Goal: Communication & Community: Answer question/provide support

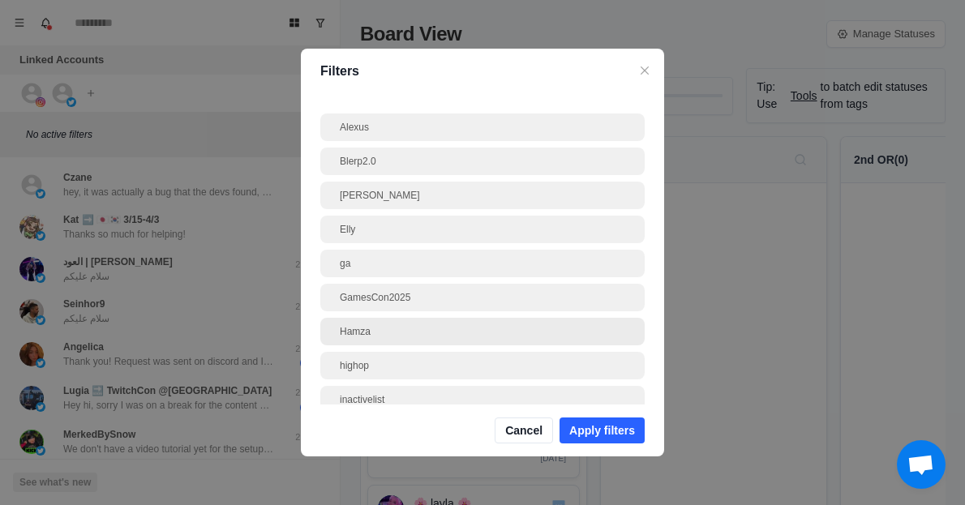
click at [369, 328] on div "Hamza" at bounding box center [482, 331] width 285 height 15
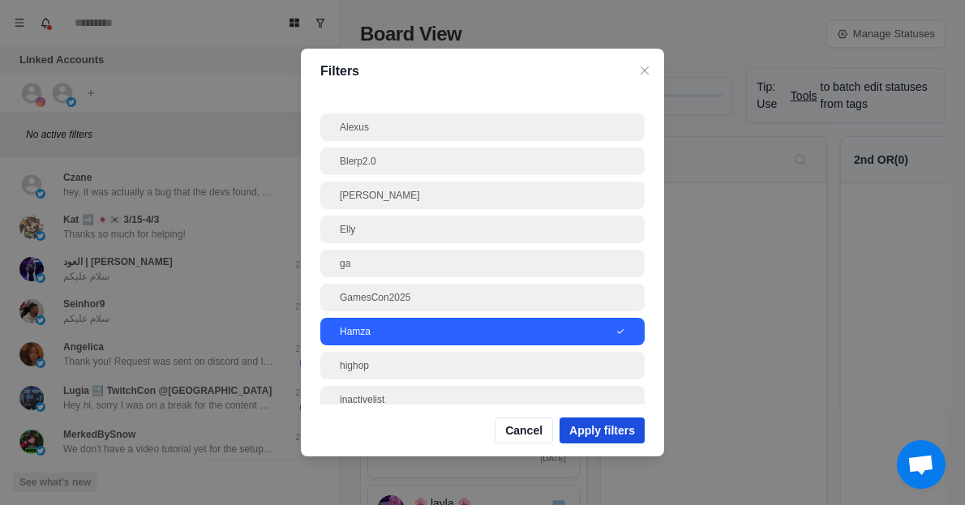
click at [606, 429] on button "Apply filters" at bounding box center [602, 431] width 85 height 26
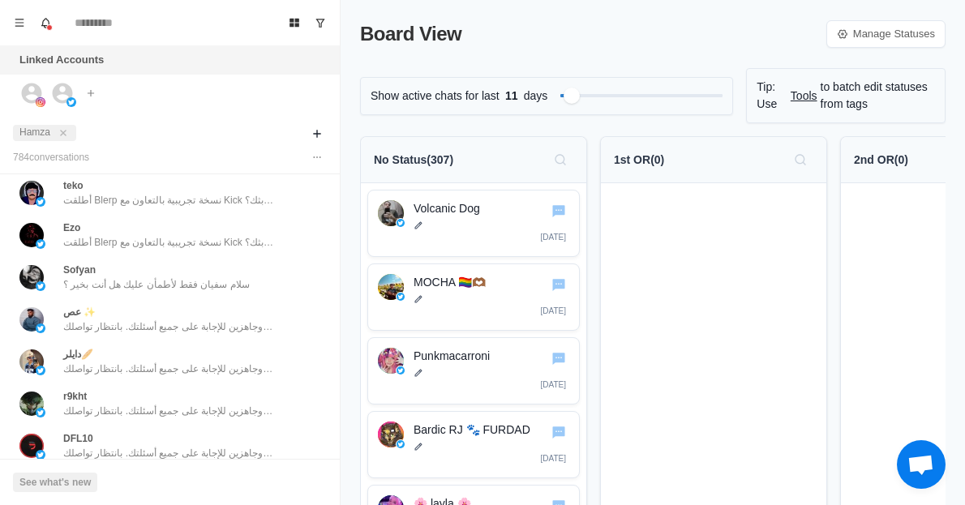
scroll to position [647, 0]
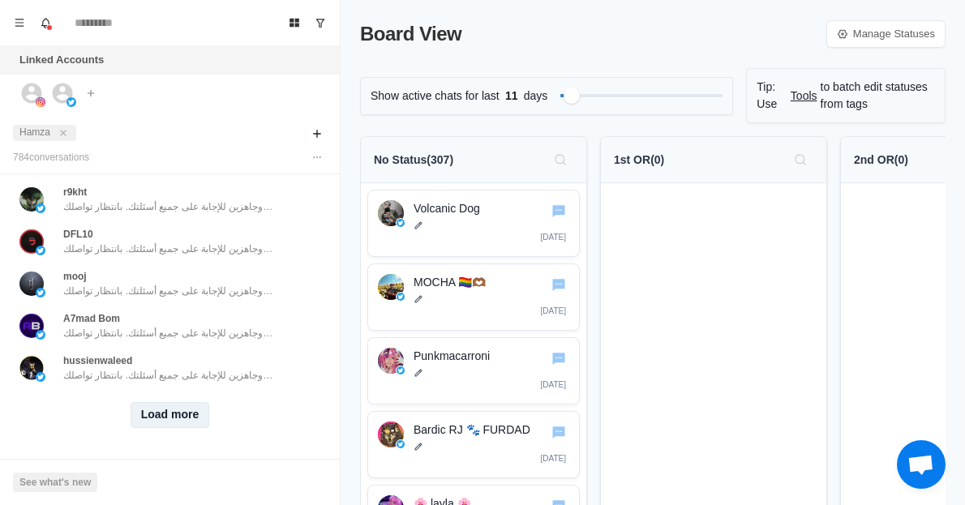
click at [161, 402] on button "Load more" at bounding box center [170, 415] width 79 height 26
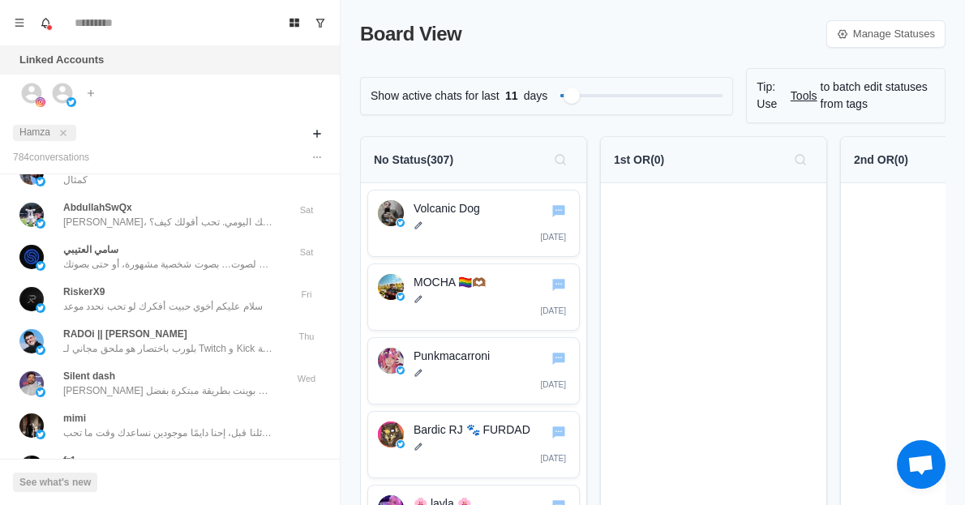
scroll to position [0, 0]
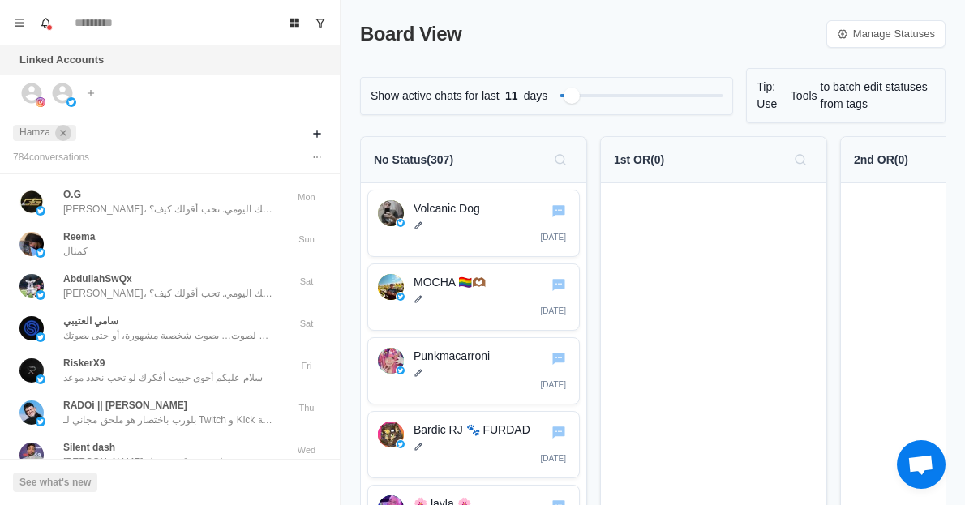
click at [62, 129] on icon "close" at bounding box center [63, 132] width 11 height 11
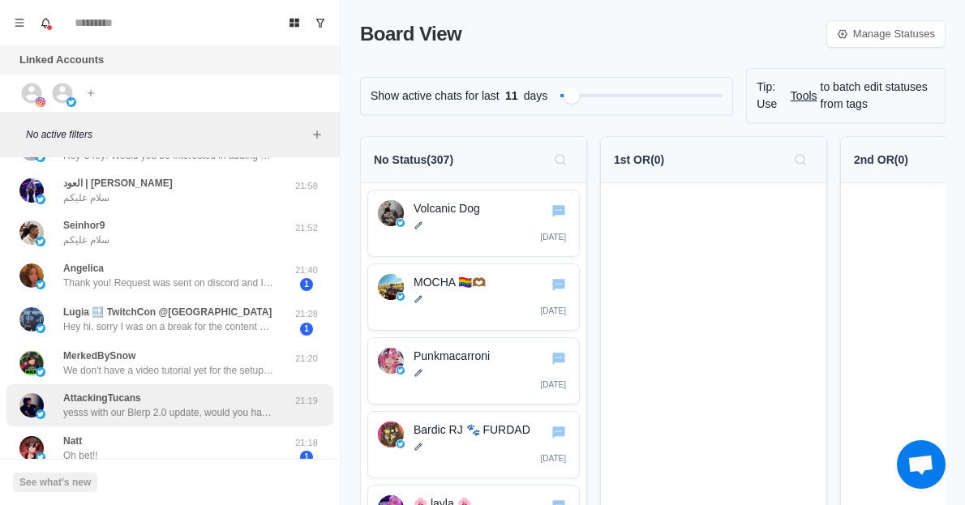
scroll to position [122, 0]
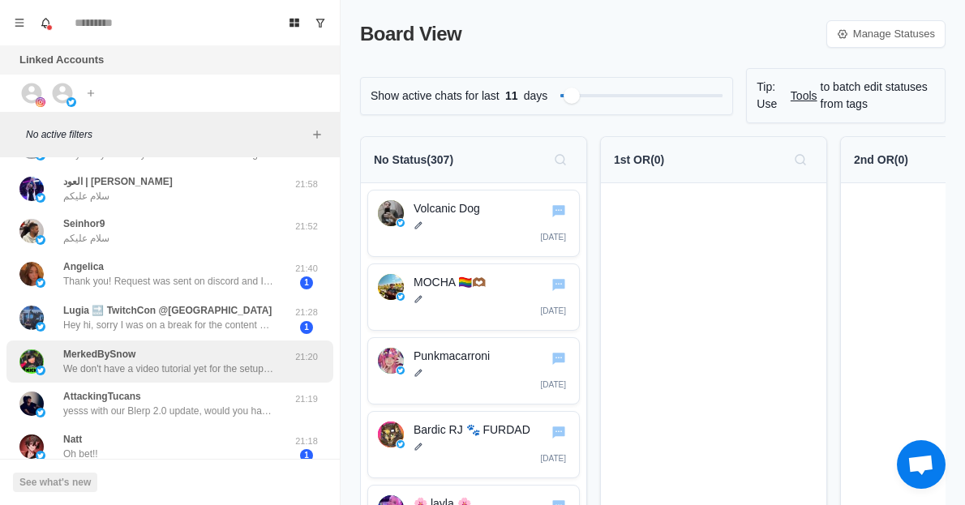
click at [192, 350] on div "MerkedBySnow We don't have a video tutorial yet for the setup but you can check…" at bounding box center [168, 361] width 211 height 29
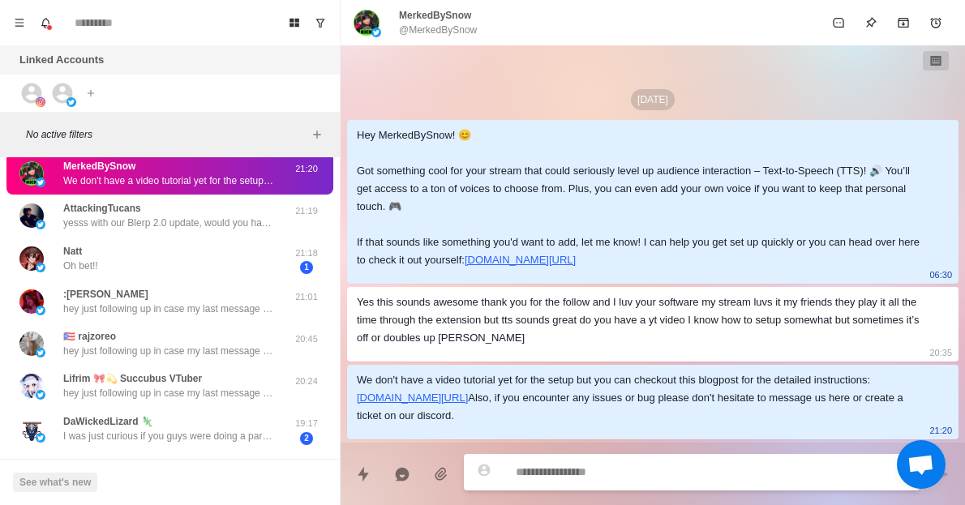
scroll to position [311, 0]
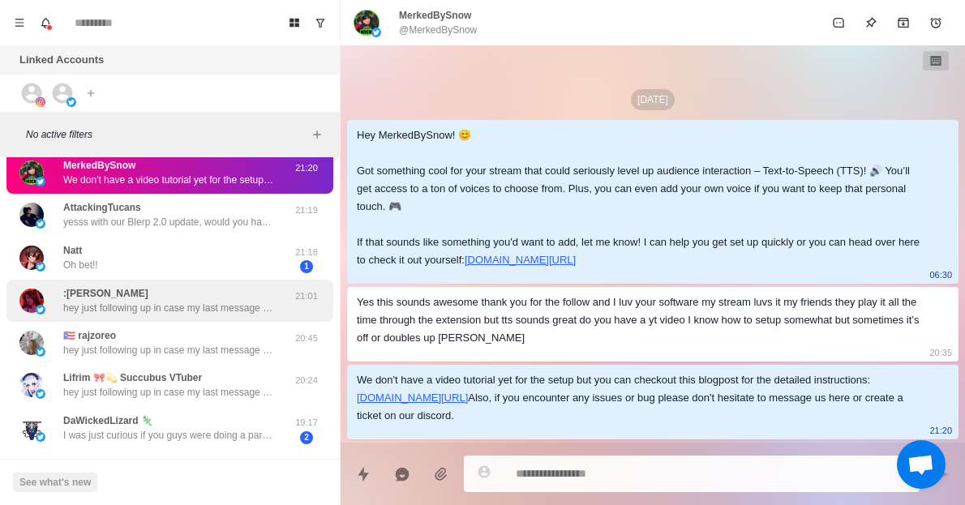
click at [175, 301] on p "hey just following up in case my last message got missed!" at bounding box center [168, 308] width 211 height 15
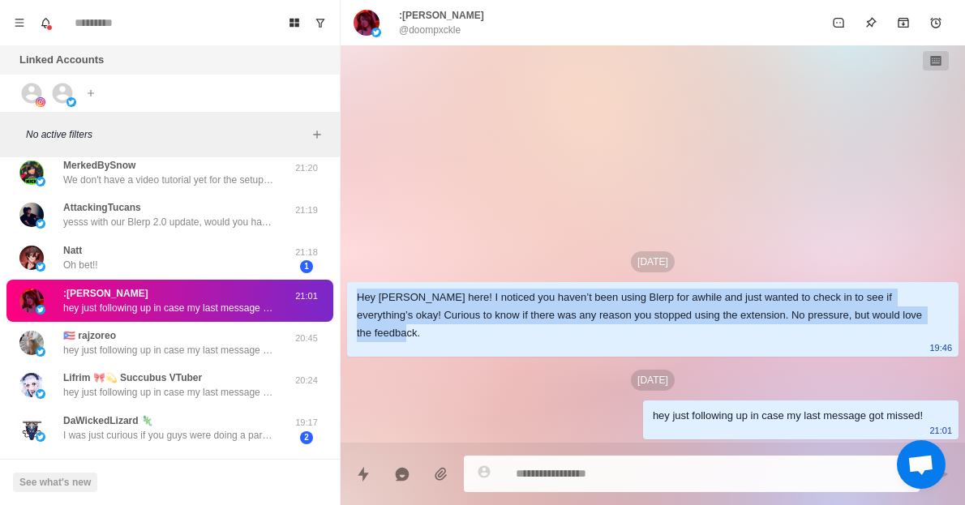
drag, startPoint x: 407, startPoint y: 335, endPoint x: 356, endPoint y: 288, distance: 69.4
click at [356, 288] on div "Hey [PERSON_NAME] here! I noticed you haven’t been using Blerp for awhile and j…" at bounding box center [652, 319] width 611 height 75
copy div "Hey [PERSON_NAME] here! I noticed you haven’t been using Blerp for awhile and j…"
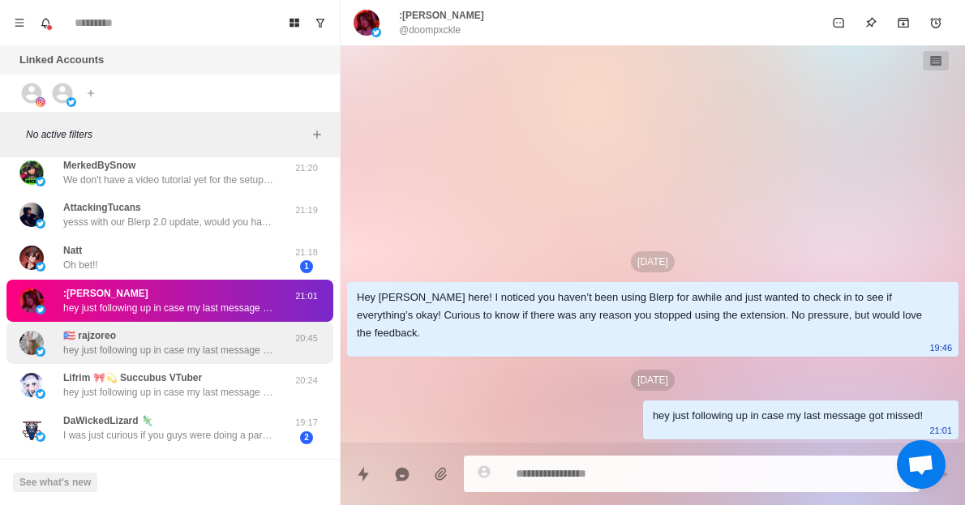
click at [164, 358] on div "🇵🇷 rajzoreo hey just following up in case my last message got missed! 20:45" at bounding box center [169, 343] width 327 height 42
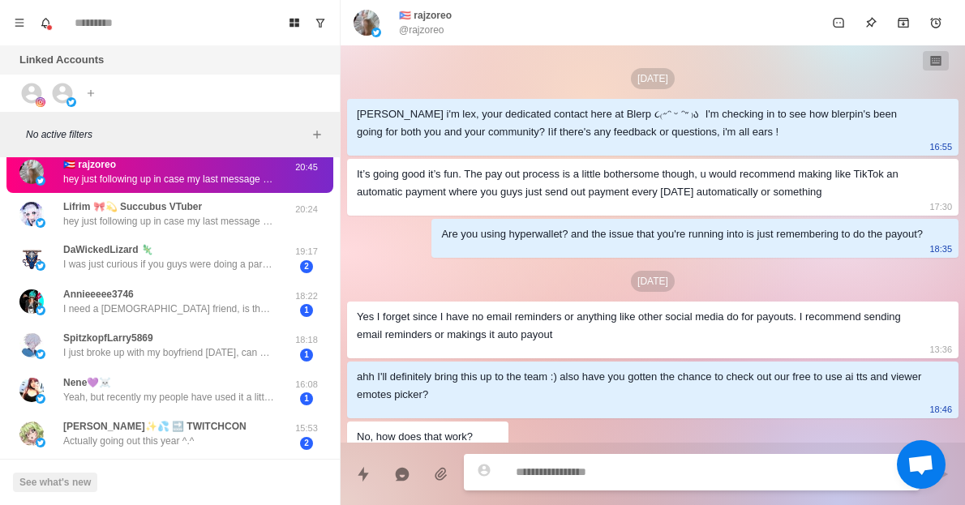
scroll to position [493, 0]
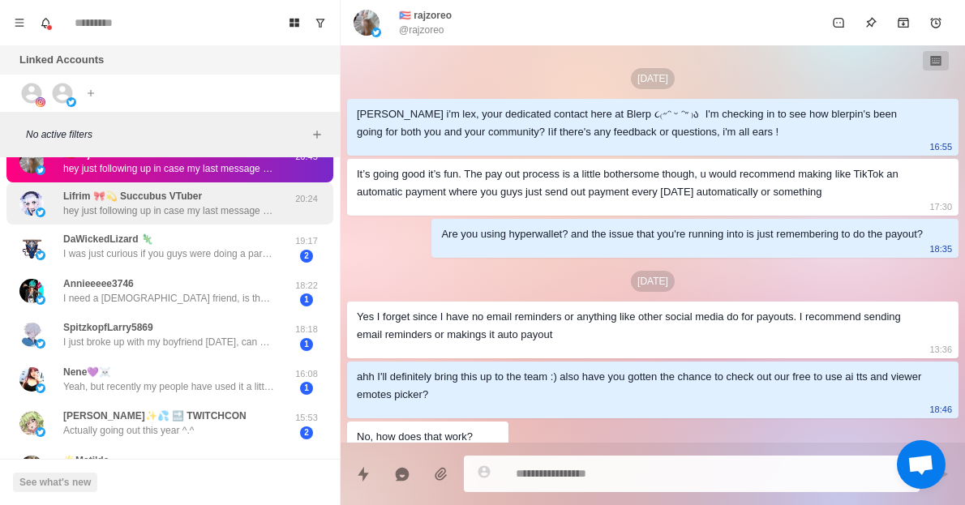
click at [132, 202] on p "Lifrim 🎀💫 Succubus VTuber" at bounding box center [132, 196] width 139 height 15
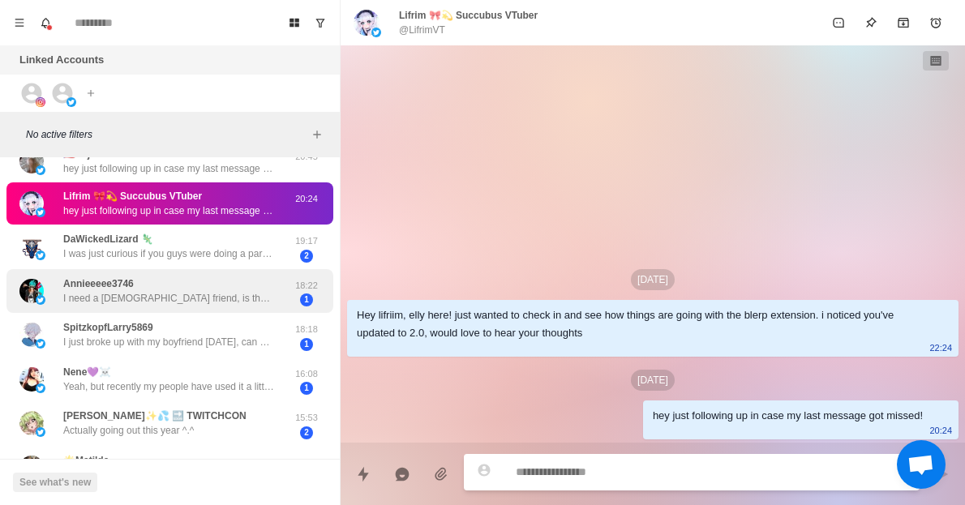
scroll to position [650, 0]
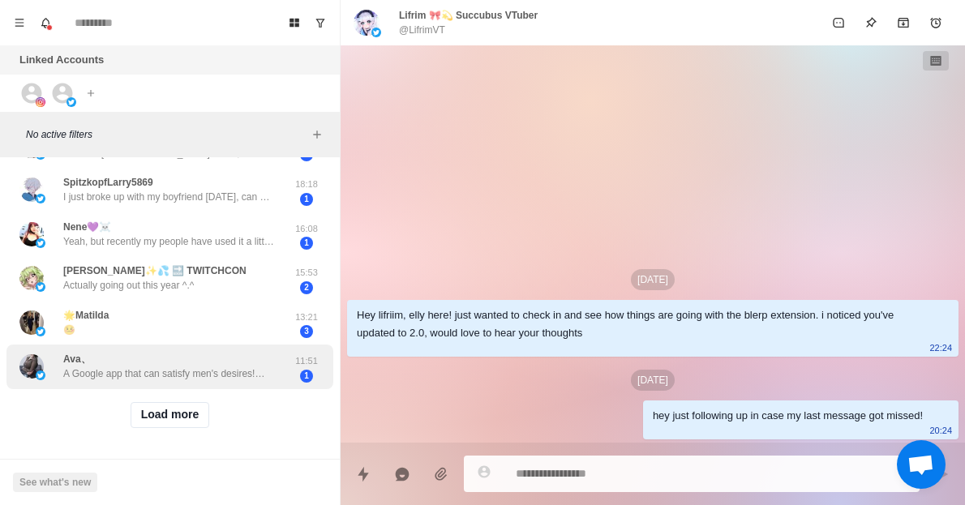
click at [145, 367] on p "A Google app that can satisfy men's desires!💋 Beauties from around the world fr…" at bounding box center [168, 374] width 211 height 15
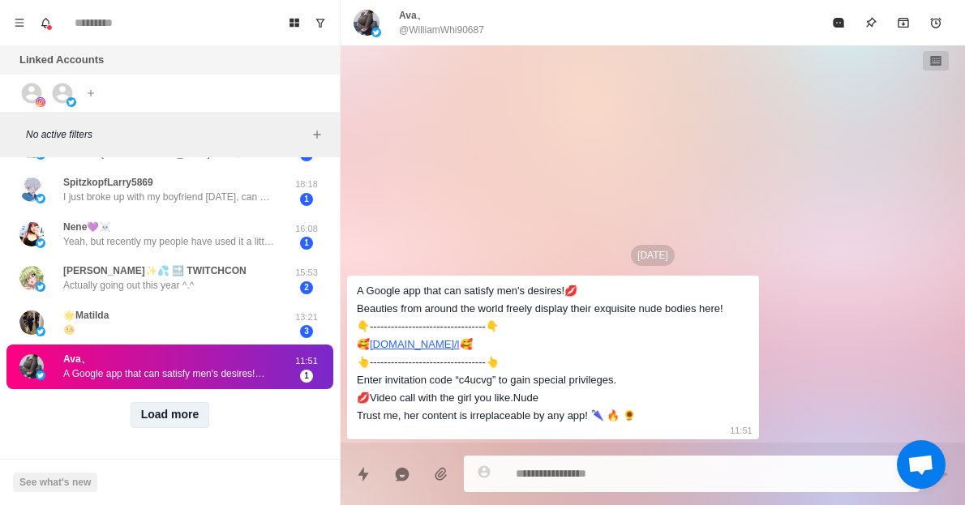
click at [172, 404] on button "Load more" at bounding box center [170, 415] width 79 height 26
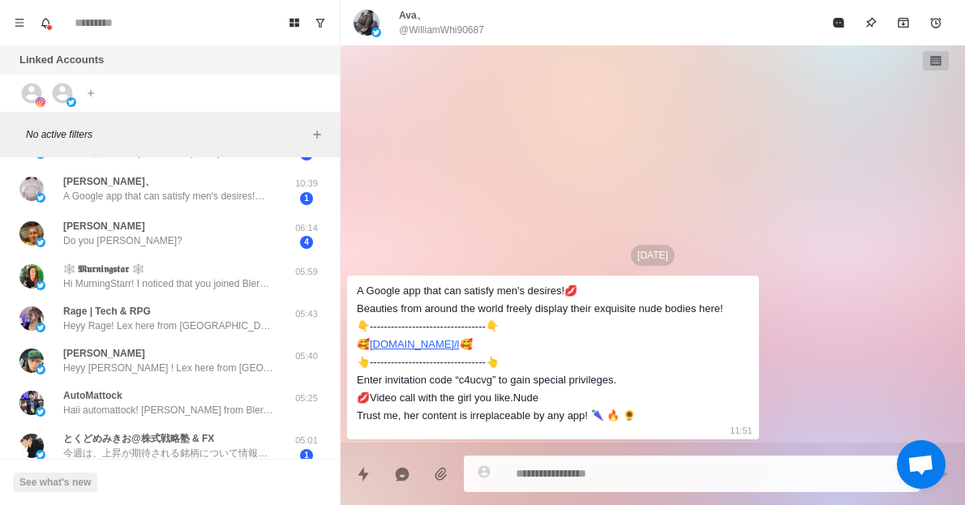
scroll to position [979, 0]
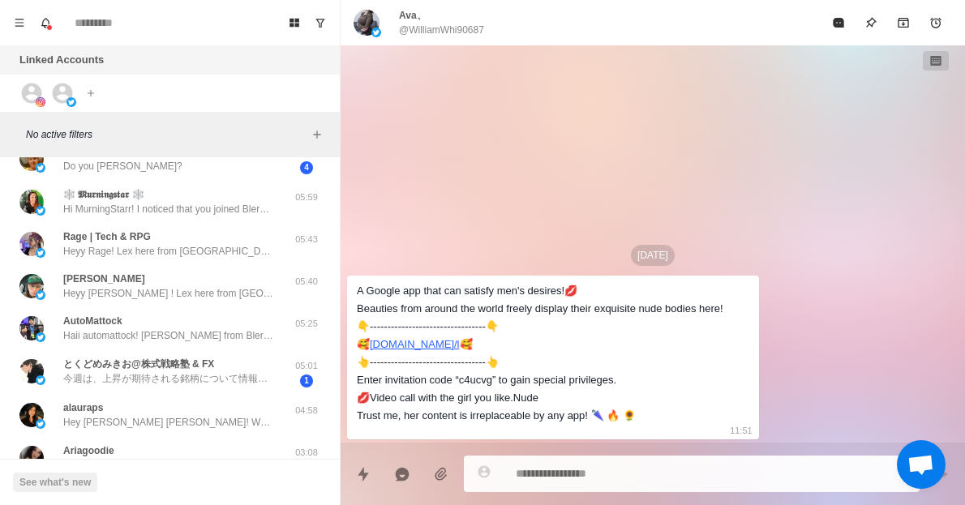
click at [182, 303] on div "[PERSON_NAME] [PERSON_NAME] ! Lex here from [GEOGRAPHIC_DATA]. Just wanted to c…" at bounding box center [169, 286] width 327 height 42
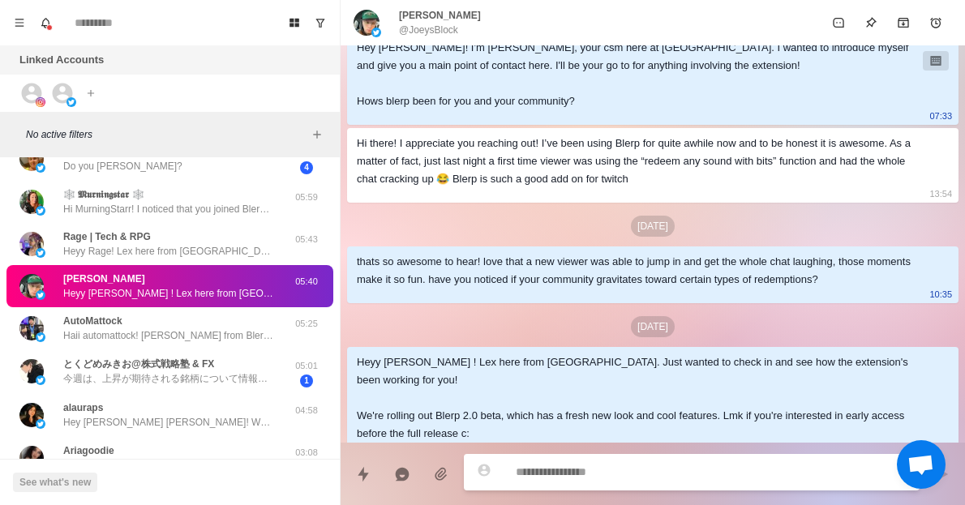
scroll to position [0, 0]
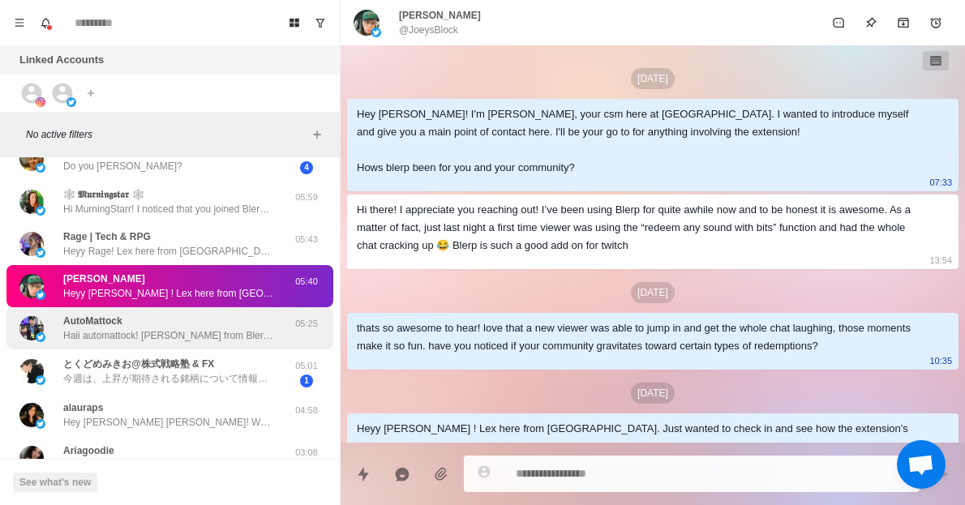
click at [175, 340] on p "Haii automattock! [PERSON_NAME] from Blerp here, wanted to introduce myself and…" at bounding box center [168, 335] width 211 height 15
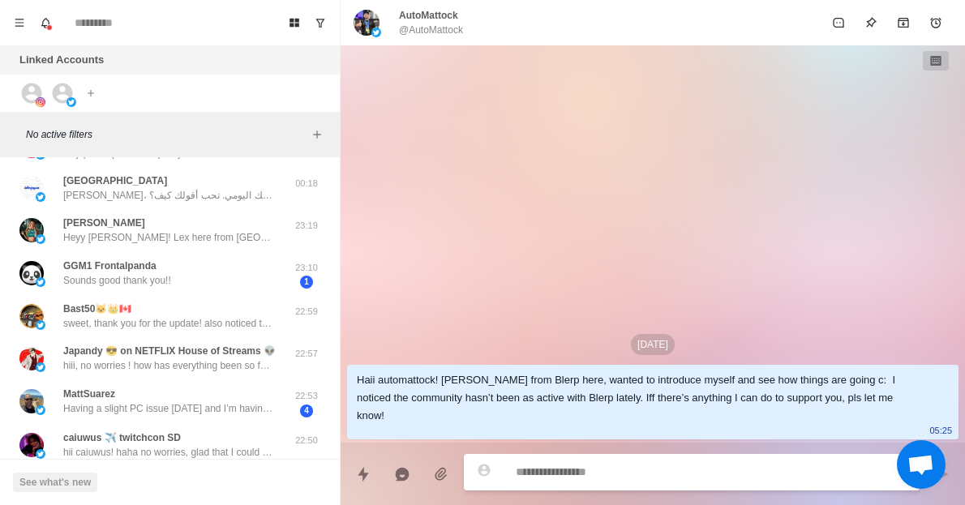
scroll to position [1436, 0]
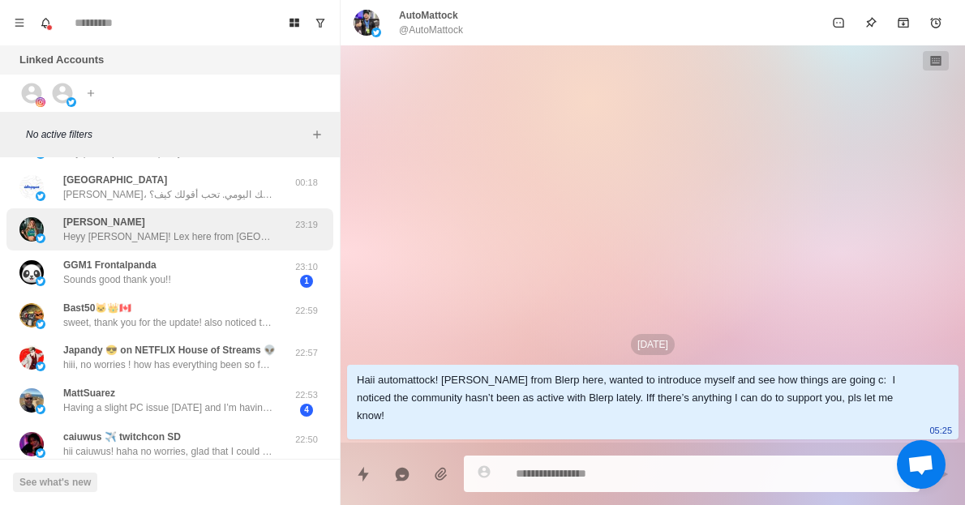
click at [168, 229] on p "Heyy [PERSON_NAME]! Lex here from [GEOGRAPHIC_DATA]. Just wanted to check in an…" at bounding box center [168, 236] width 211 height 15
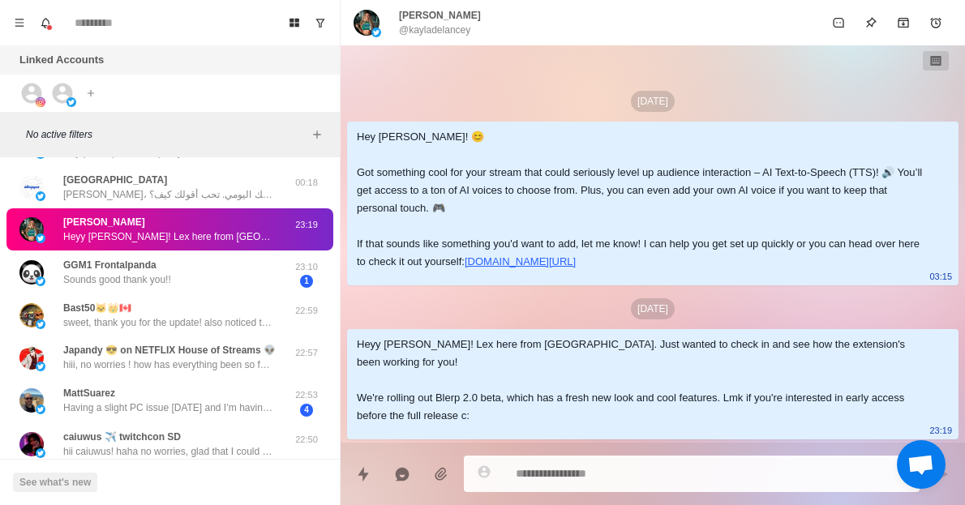
drag, startPoint x: 615, startPoint y: 278, endPoint x: 359, endPoint y: 161, distance: 280.9
click at [359, 161] on div "Hey [PERSON_NAME]! 😊 Got something cool for your stream that could seriously le…" at bounding box center [640, 199] width 566 height 143
copy div "Hey [PERSON_NAME]! 😊 Got something cool for your stream that could seriously le…"
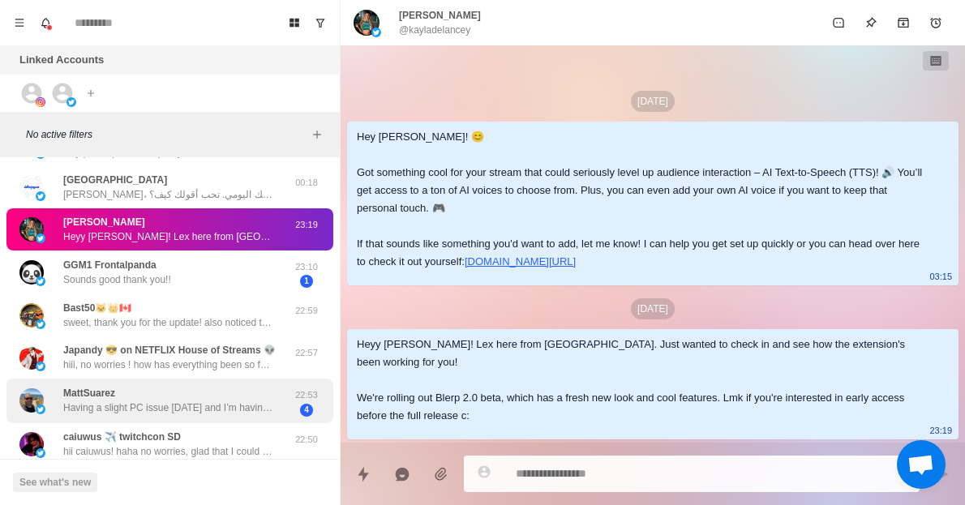
scroll to position [1510, 0]
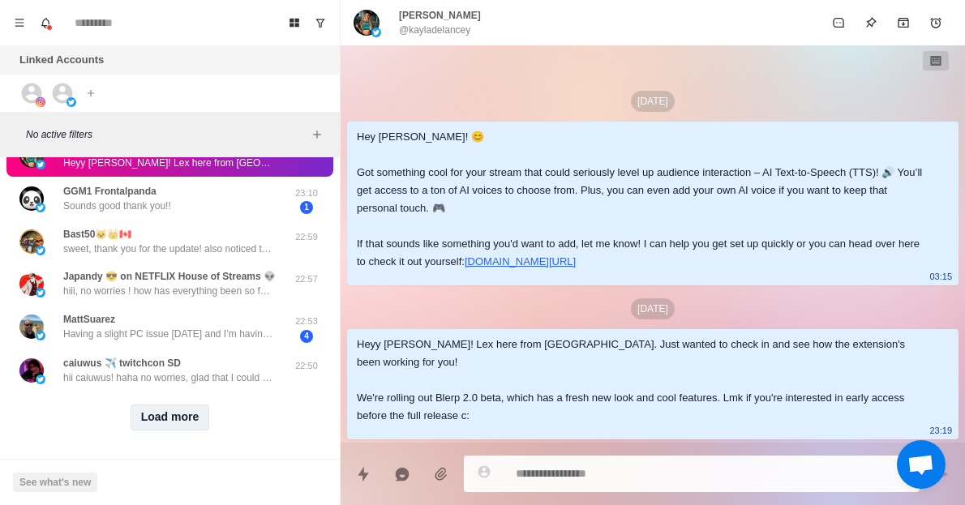
click at [157, 405] on button "Load more" at bounding box center [170, 418] width 79 height 26
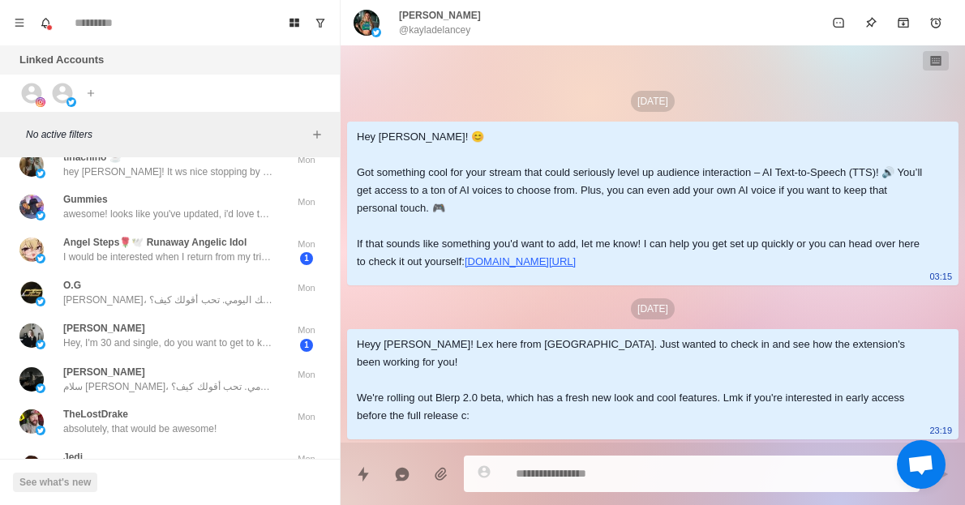
scroll to position [2181, 0]
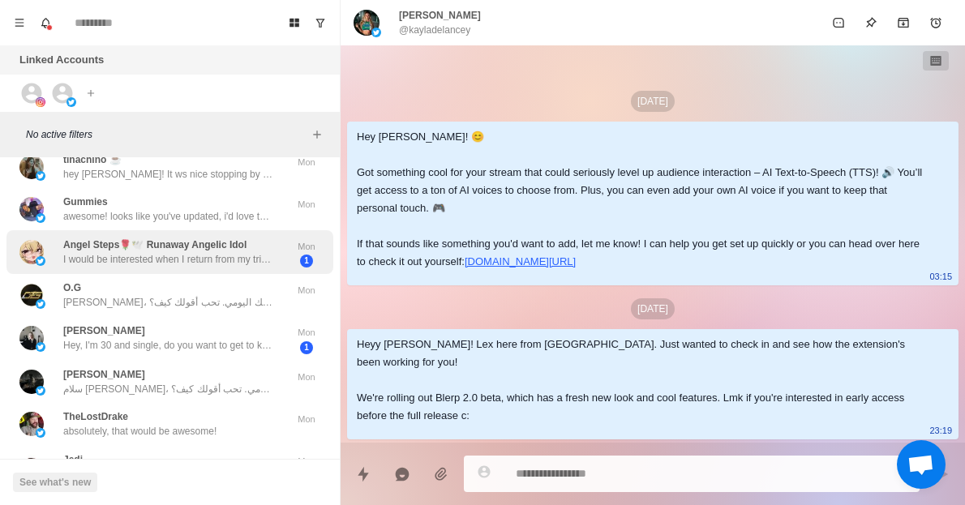
click at [135, 238] on p "Angel Steps🌹🕊️ Runaway Angelic Idol" at bounding box center [154, 245] width 183 height 15
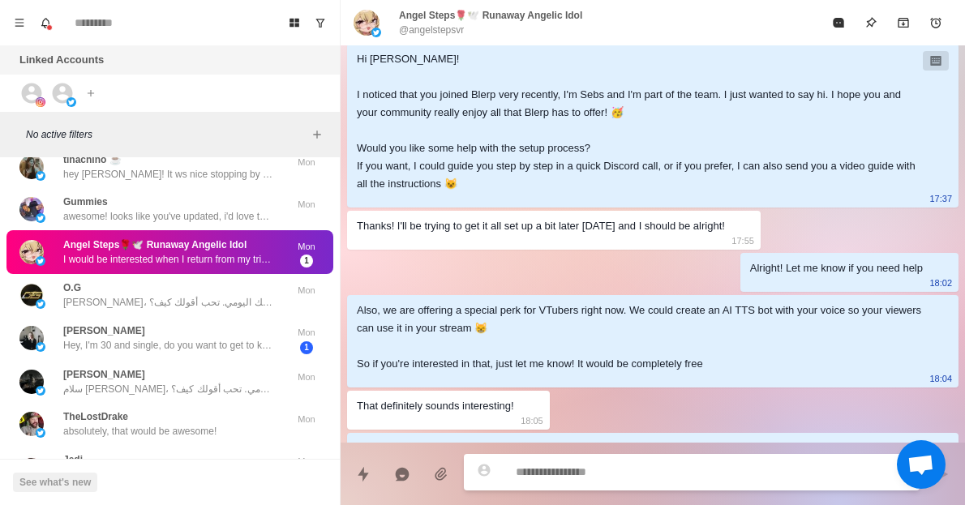
scroll to position [66, 0]
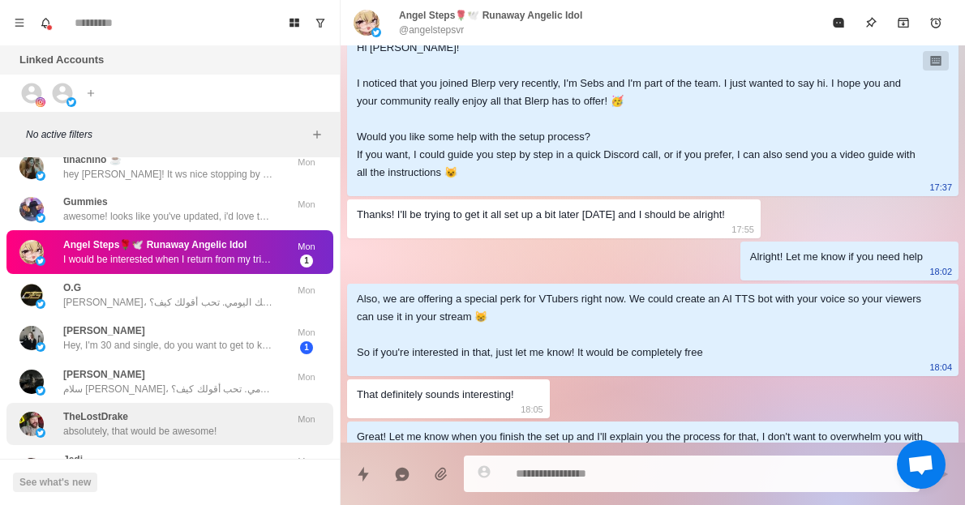
click at [191, 424] on p "absolutely, that would be awesome!" at bounding box center [139, 431] width 153 height 15
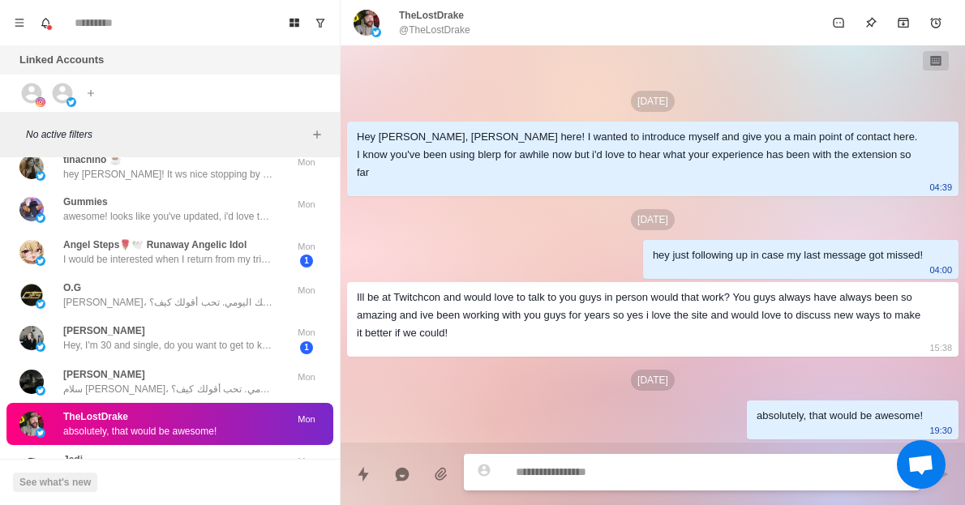
scroll to position [2364, 0]
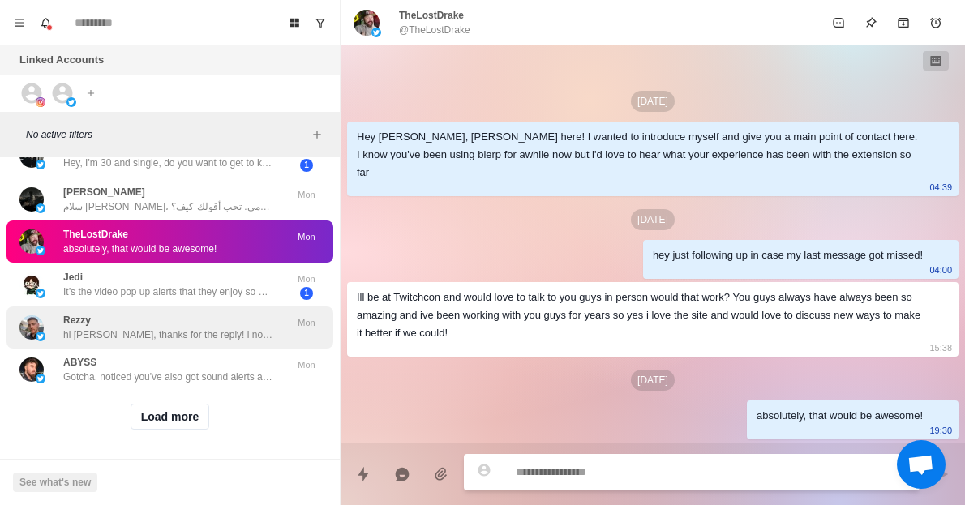
click at [126, 328] on p "hi [PERSON_NAME], thanks for the reply! i noticed your blerp panel is still up …" at bounding box center [168, 335] width 211 height 15
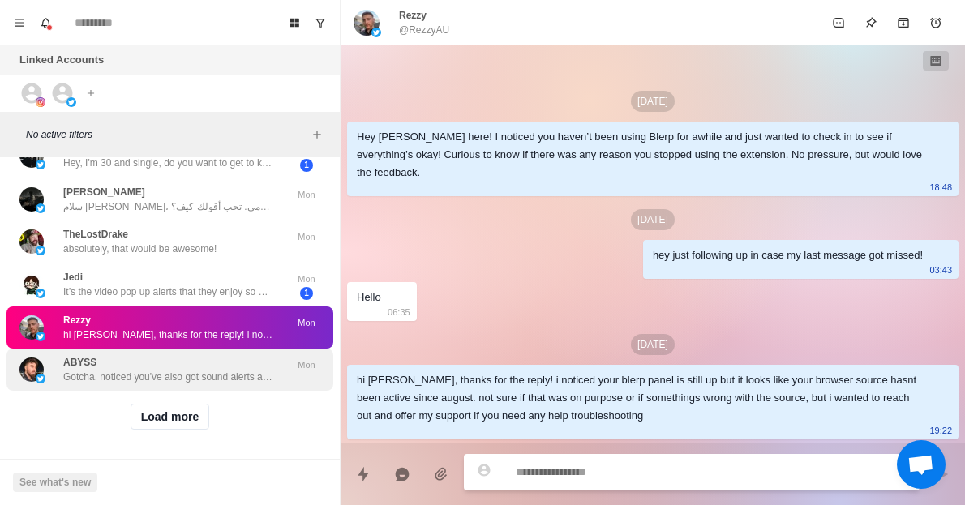
click at [120, 355] on div "ABYSS Gotcha. noticed you've also got sound alerts and tts monster set up, do y…" at bounding box center [168, 369] width 211 height 29
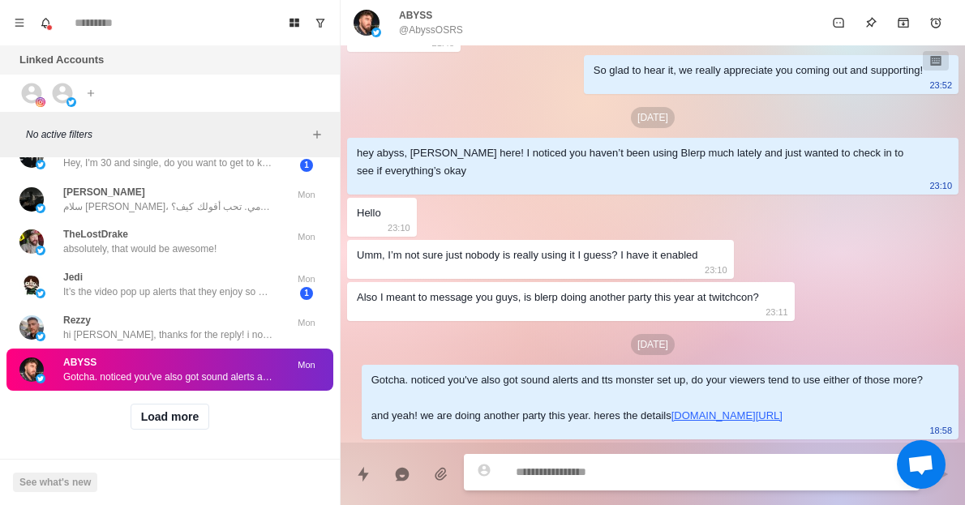
scroll to position [0, 0]
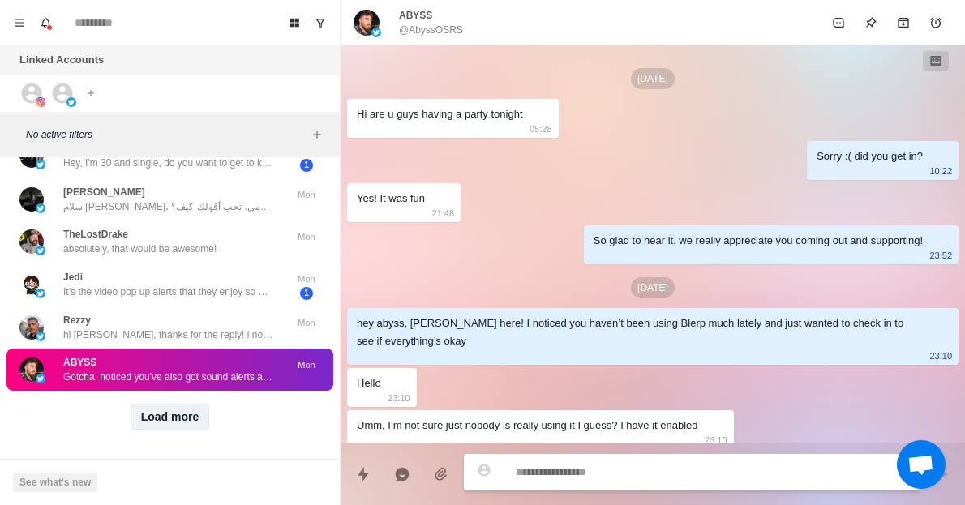
click at [147, 404] on button "Load more" at bounding box center [170, 417] width 79 height 26
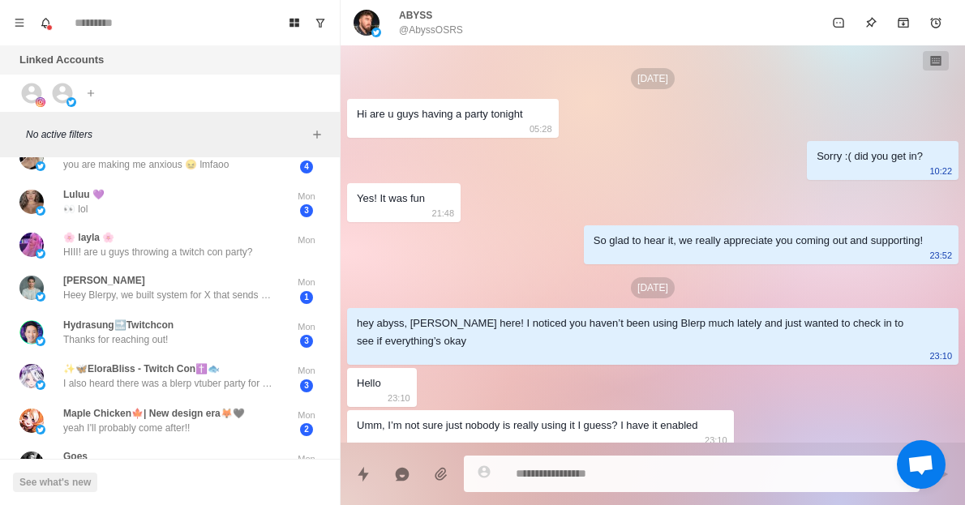
scroll to position [2935, 0]
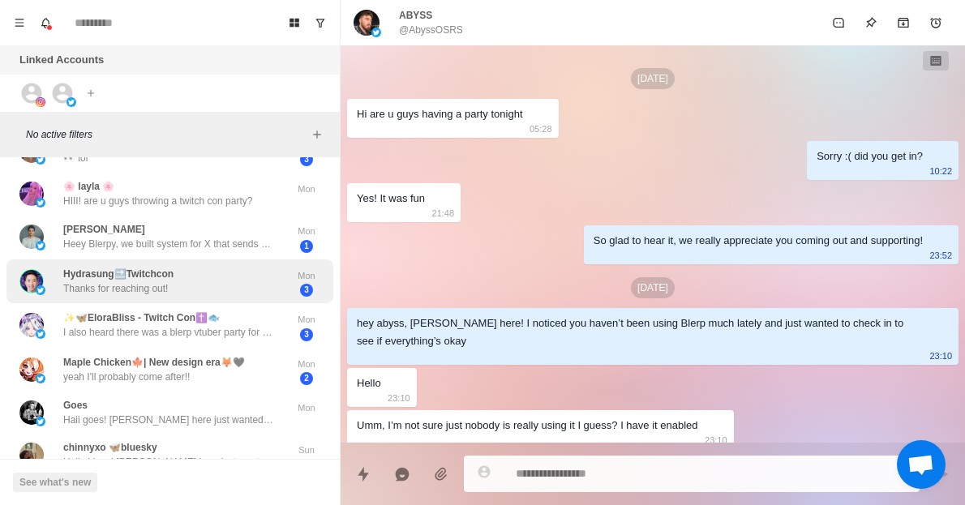
click at [168, 275] on div "Hydrasung🔜Twitchcon Thanks for reaching out!" at bounding box center [118, 281] width 110 height 29
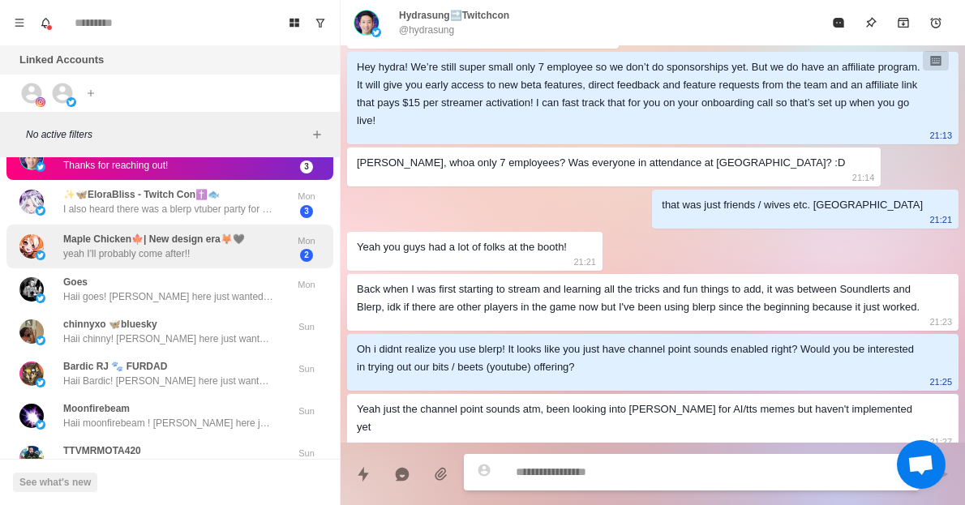
scroll to position [3066, 0]
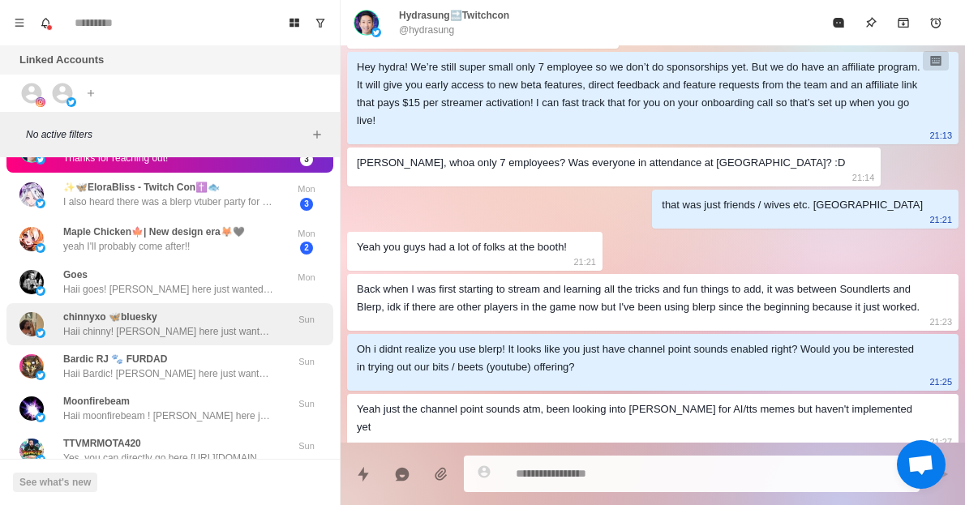
click at [147, 324] on p "Haii chinny! [PERSON_NAME] here just wanted to introduce myself as your main po…" at bounding box center [168, 331] width 211 height 15
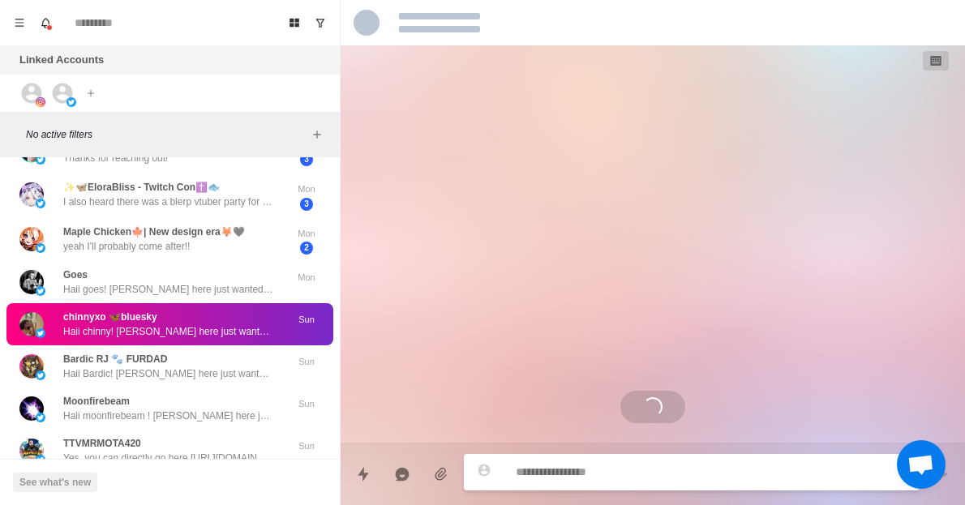
scroll to position [0, 0]
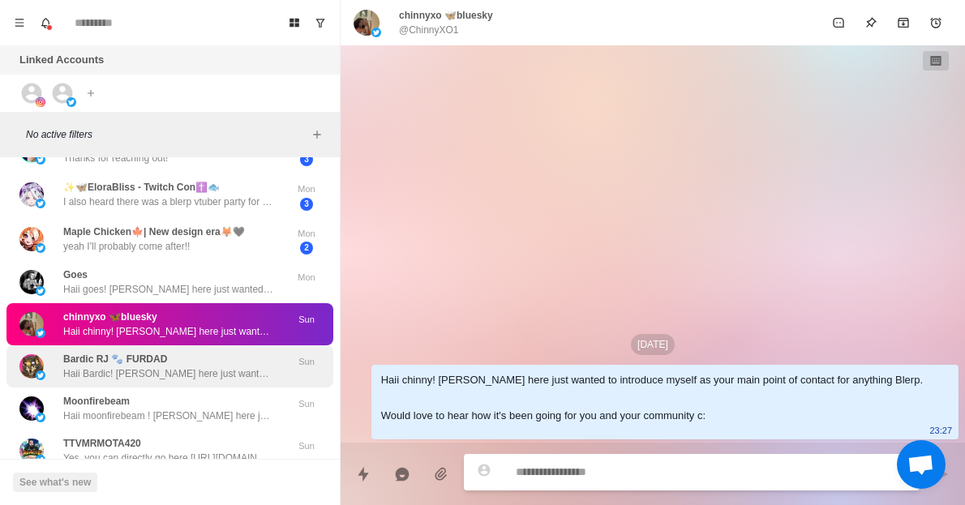
click at [195, 367] on p "Haii Bardic! [PERSON_NAME] here just wanted to introduce myself as your main po…" at bounding box center [168, 374] width 211 height 15
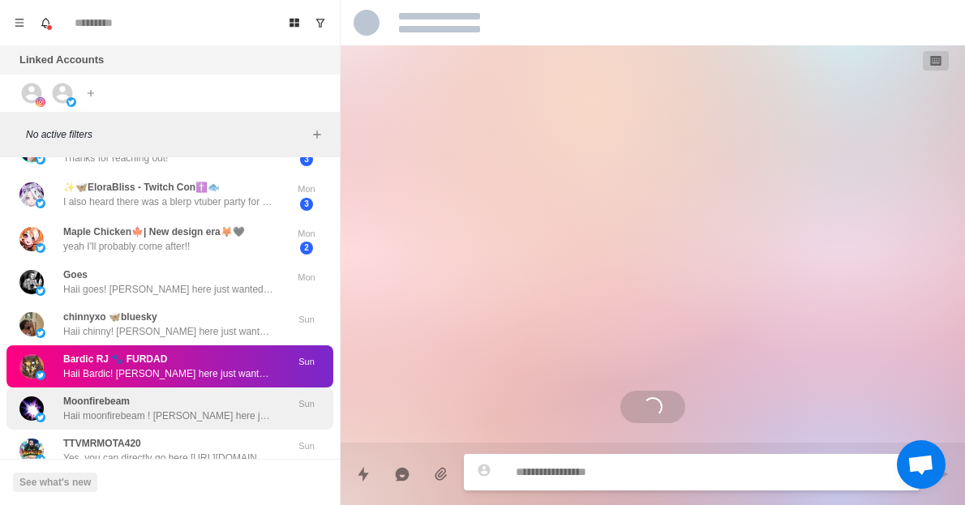
scroll to position [357, 0]
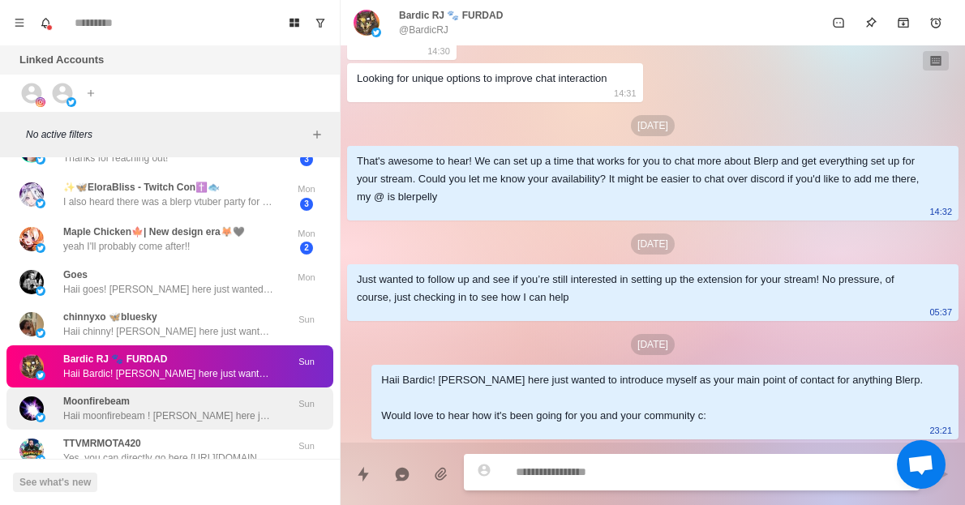
click at [204, 394] on div "Moonfirebeam Haii moonfirebeam ! [PERSON_NAME] here just wanted to introduce my…" at bounding box center [168, 408] width 211 height 29
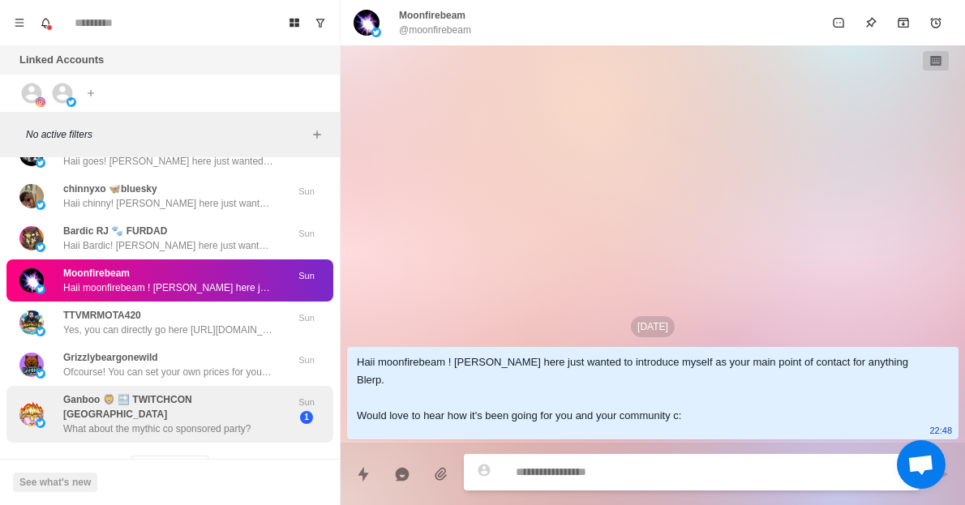
scroll to position [3233, 0]
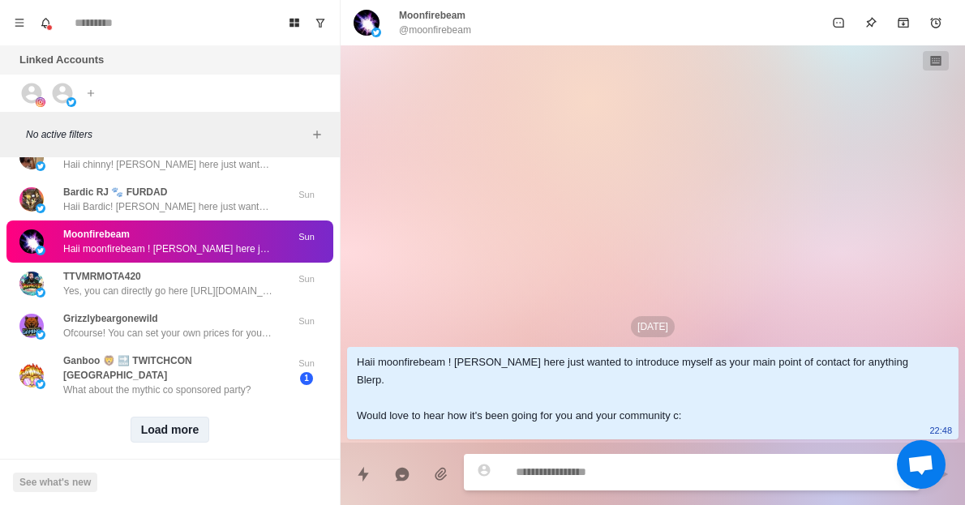
click at [175, 417] on button "Load more" at bounding box center [170, 430] width 79 height 26
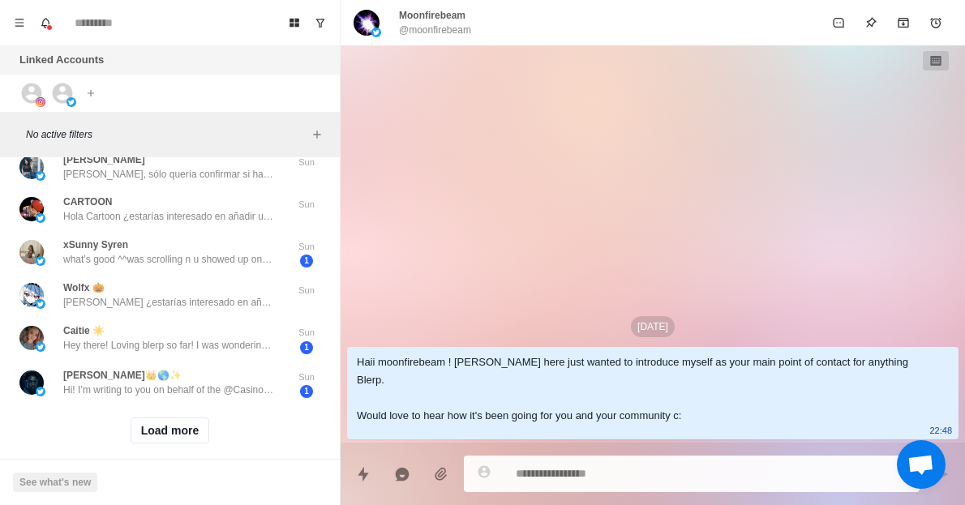
scroll to position [4093, 0]
click at [174, 417] on button "Load more" at bounding box center [170, 430] width 79 height 26
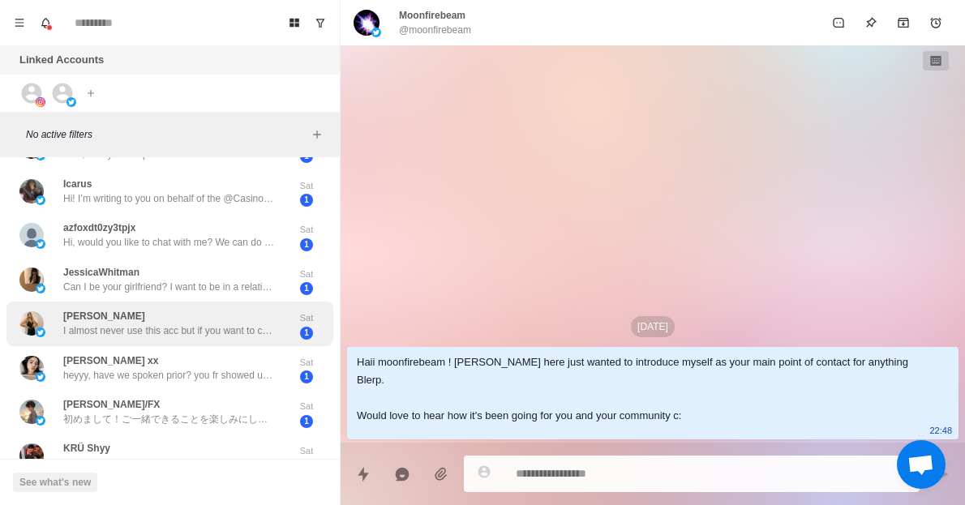
scroll to position [4954, 0]
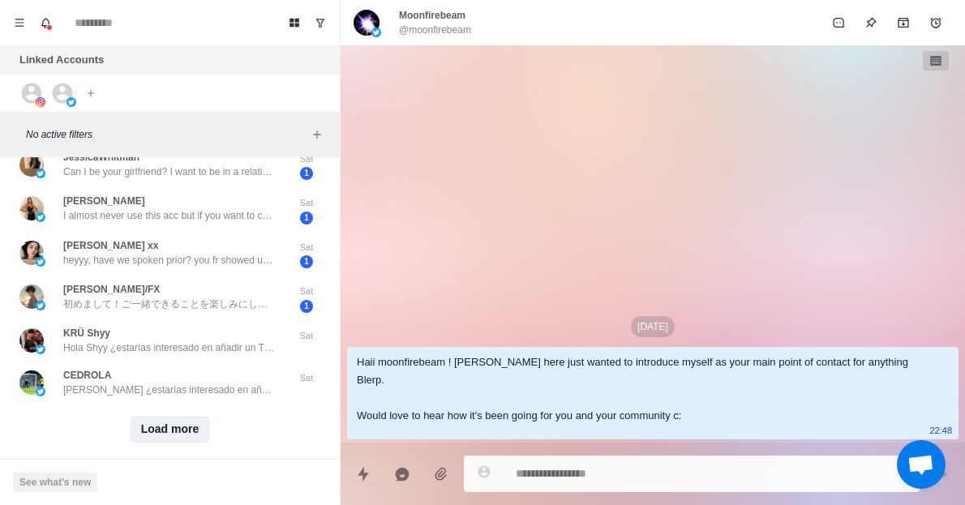
click at [150, 417] on button "Load more" at bounding box center [170, 430] width 79 height 26
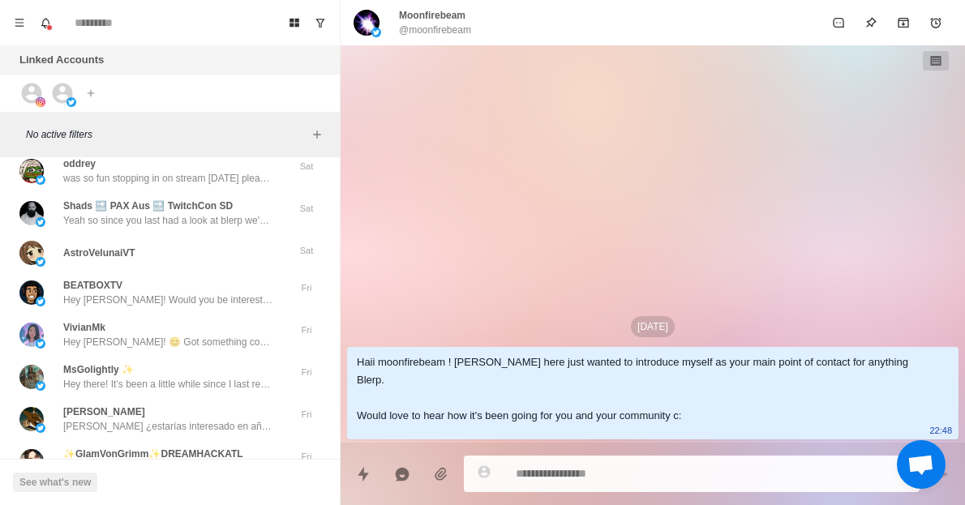
scroll to position [5387, 0]
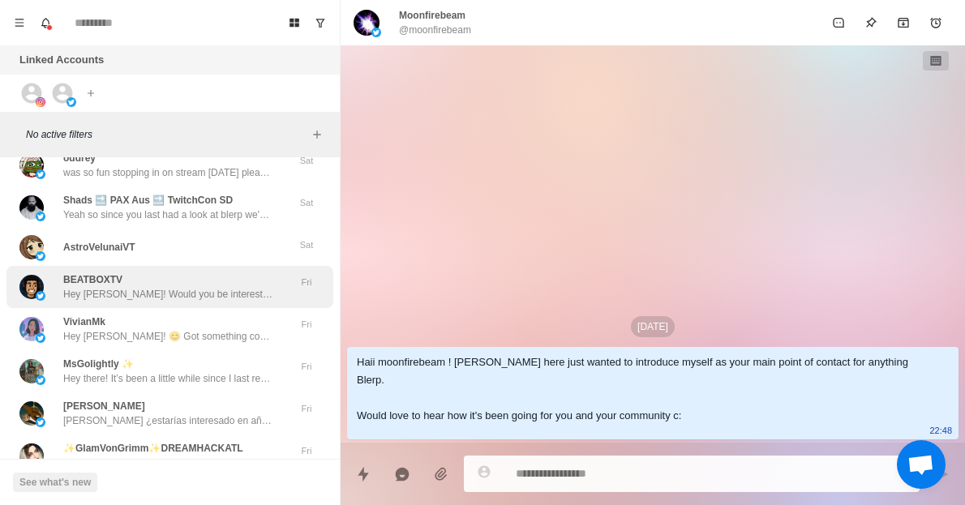
click at [169, 287] on p "Hey [PERSON_NAME]! Would you be interested in adding sound alerts, free TTS or …" at bounding box center [168, 294] width 211 height 15
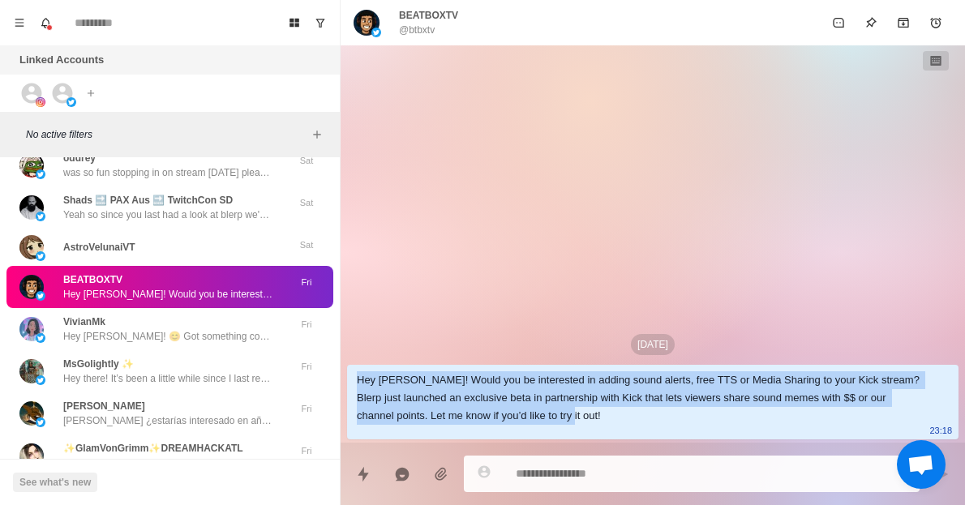
drag, startPoint x: 547, startPoint y: 417, endPoint x: 355, endPoint y: 378, distance: 196.1
click at [355, 378] on div "Hey [PERSON_NAME]! Would you be interested in adding sound alerts, free TTS or …" at bounding box center [652, 402] width 611 height 75
copy div "Hey [PERSON_NAME]! Would you be interested in adding sound alerts, free TTS or …"
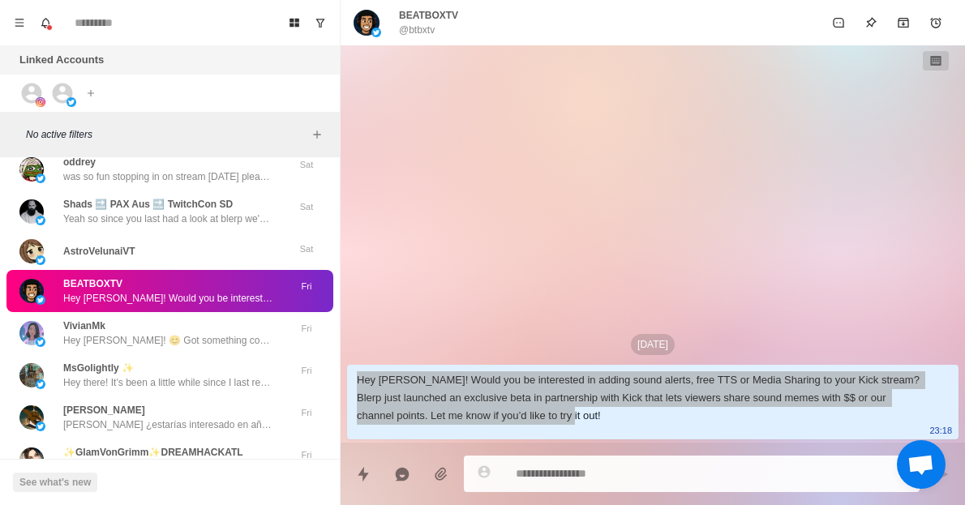
scroll to position [5077, 0]
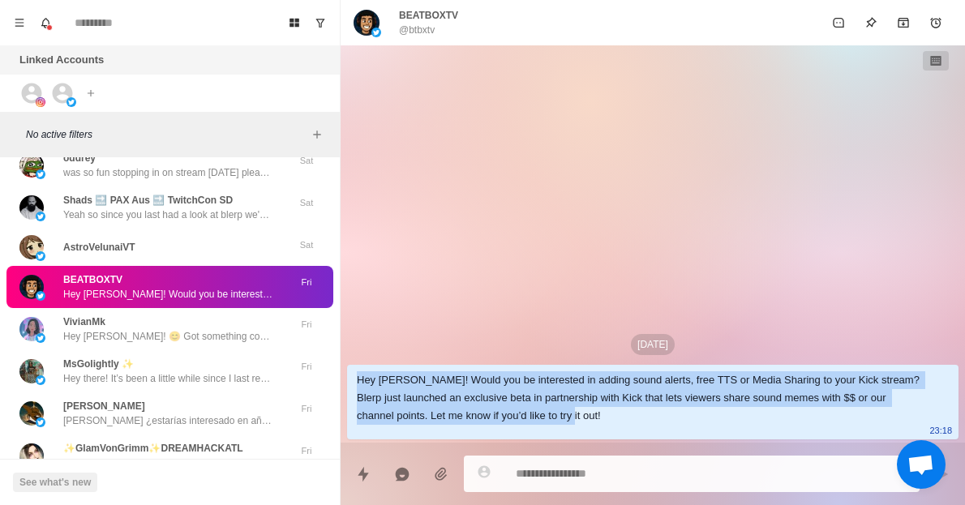
copy div "Hey [PERSON_NAME]! Would you be interested in adding sound alerts, free TTS or …"
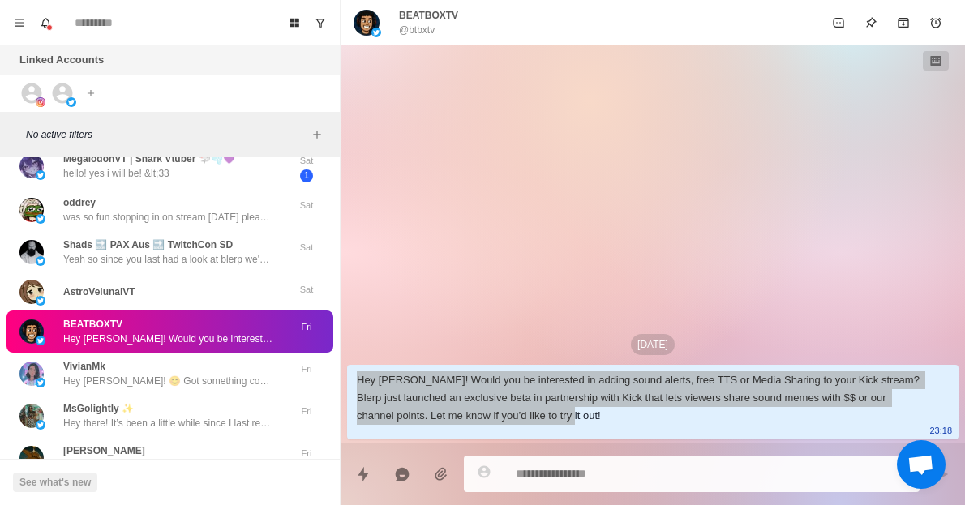
scroll to position [5122, 0]
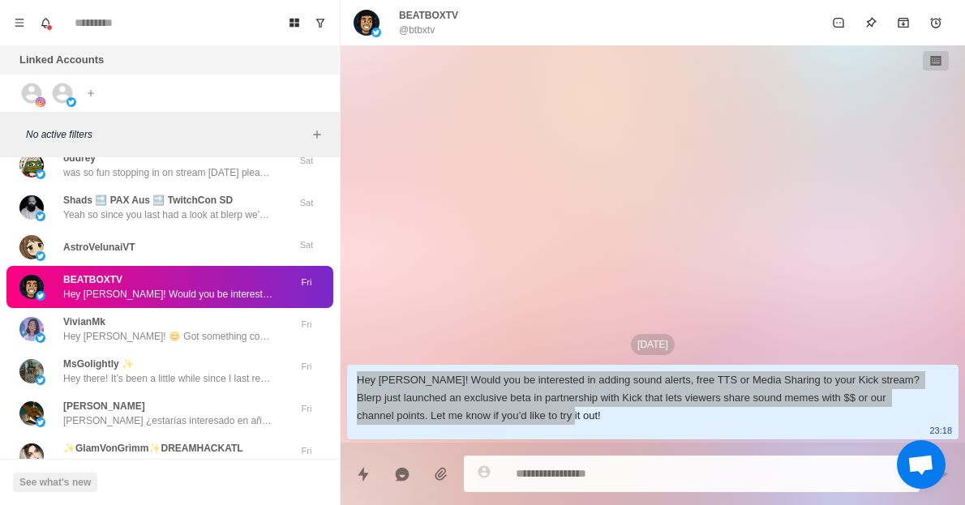
type textarea "*"
